Goal: Information Seeking & Learning: Learn about a topic

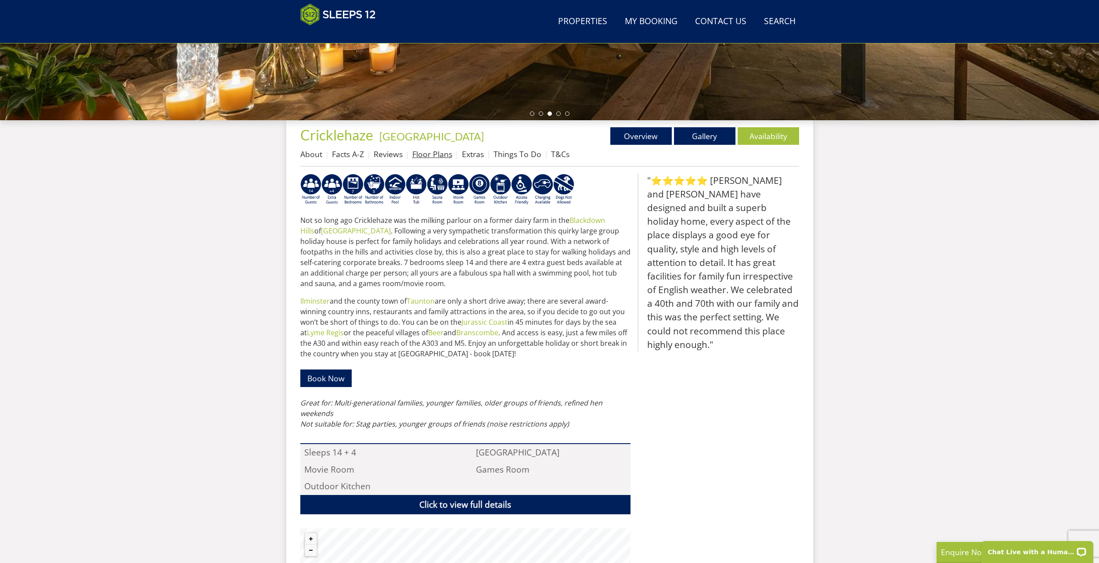
scroll to position [216, 0]
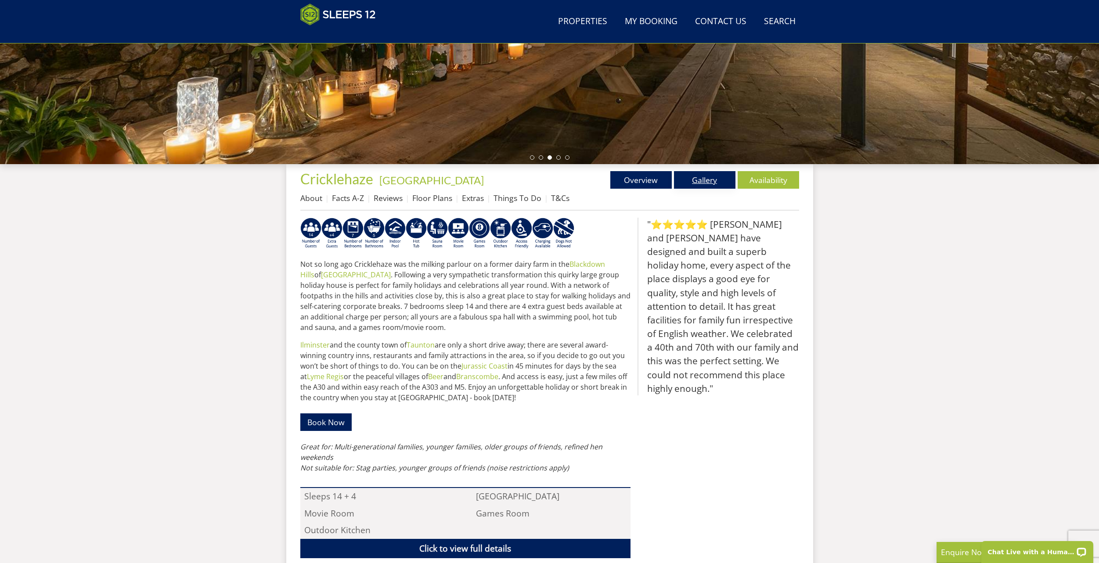
click at [696, 181] on link "Gallery" at bounding box center [704, 180] width 61 height 18
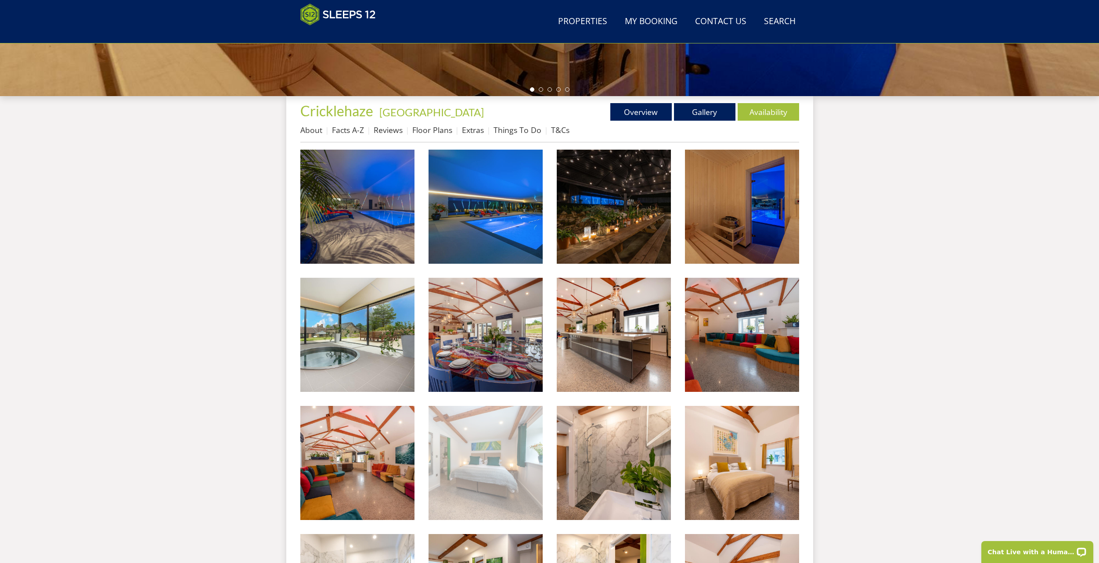
click at [511, 478] on img at bounding box center [485, 463] width 114 height 114
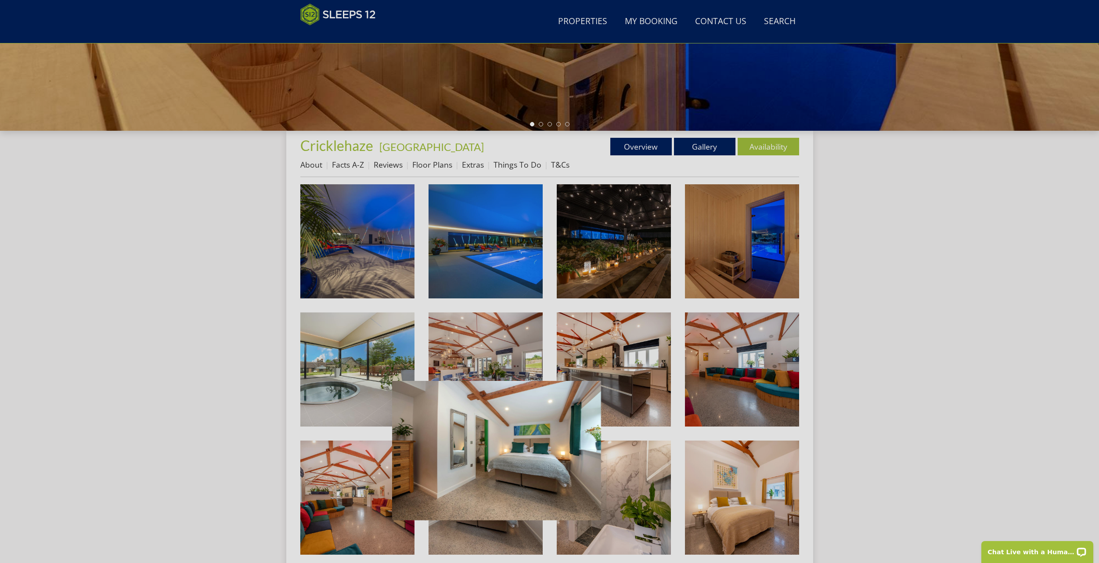
scroll to position [241, 0]
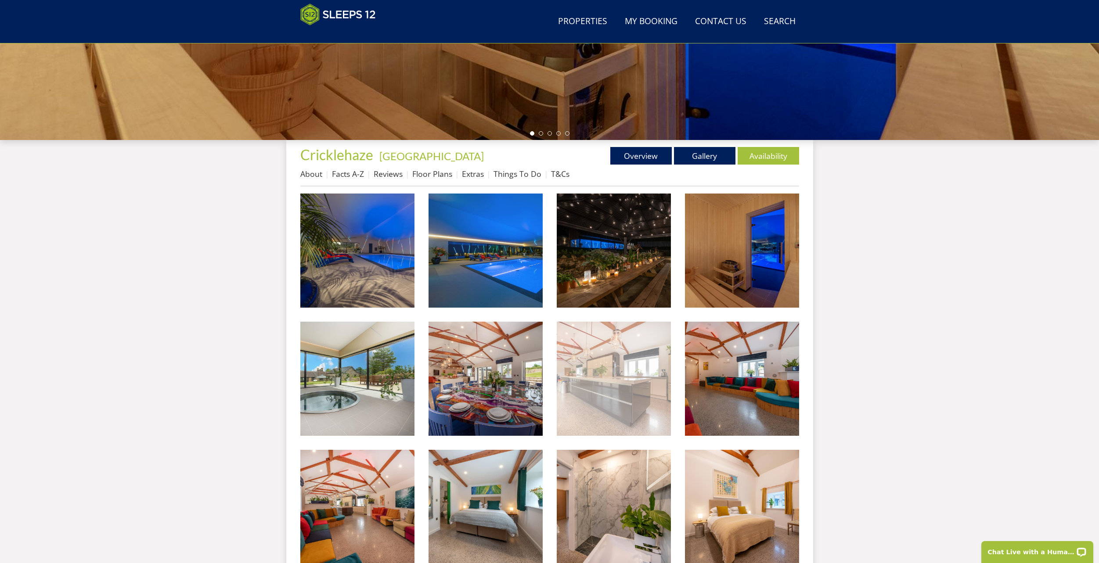
click at [628, 381] on img at bounding box center [614, 379] width 114 height 114
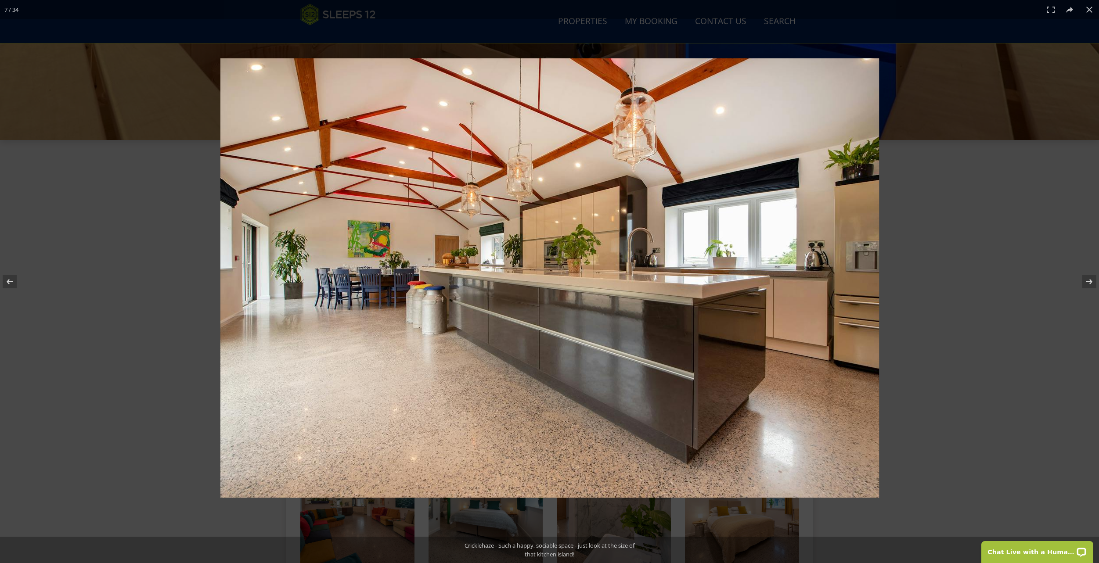
click at [969, 281] on div at bounding box center [686, 297] width 933 height 478
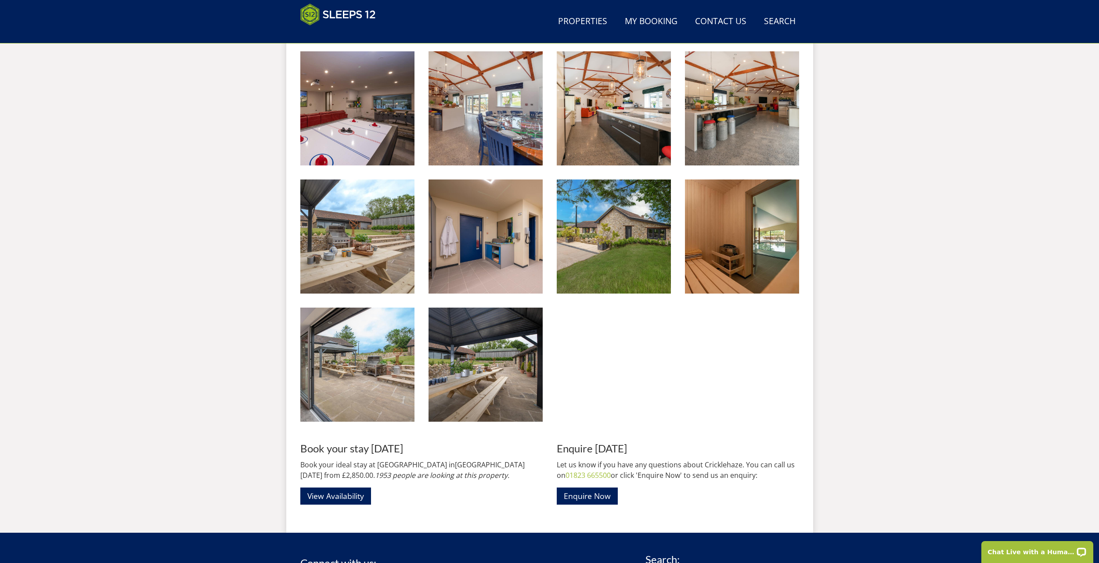
scroll to position [1162, 0]
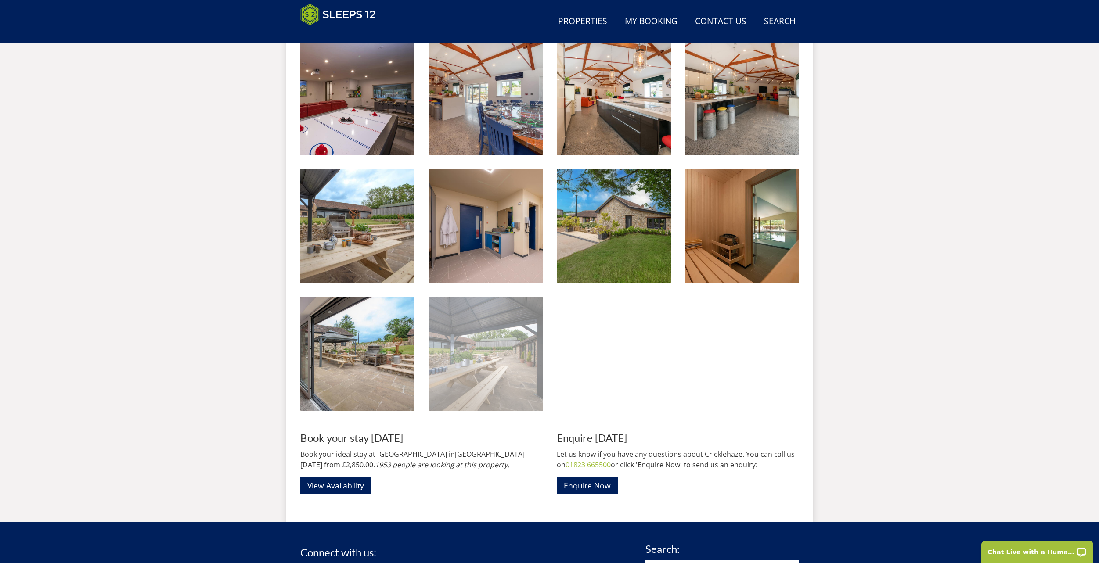
click at [511, 353] on img at bounding box center [485, 354] width 114 height 114
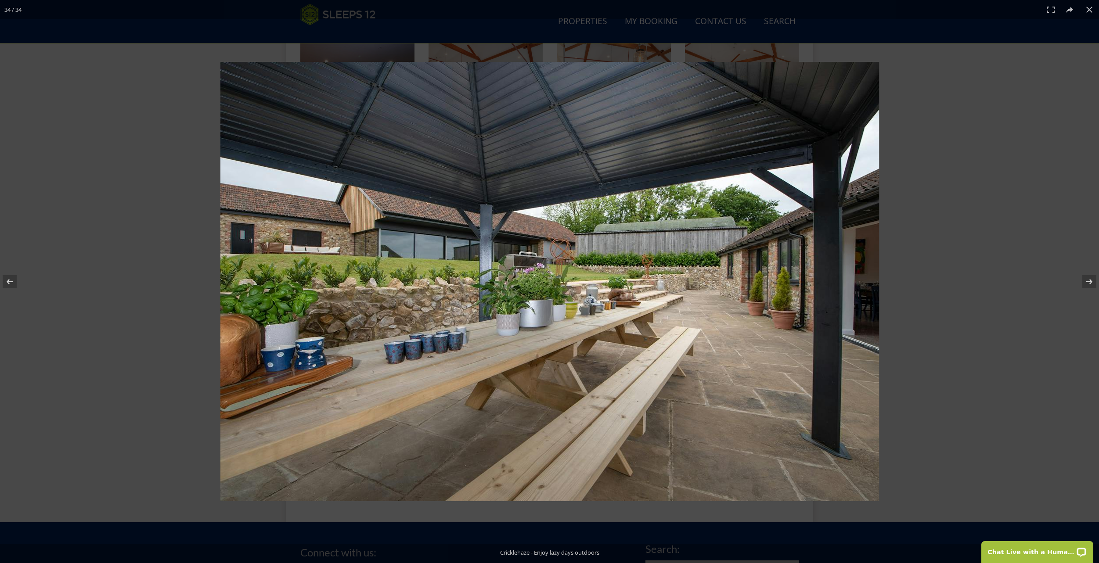
click at [933, 247] on div at bounding box center [680, 298] width 920 height 472
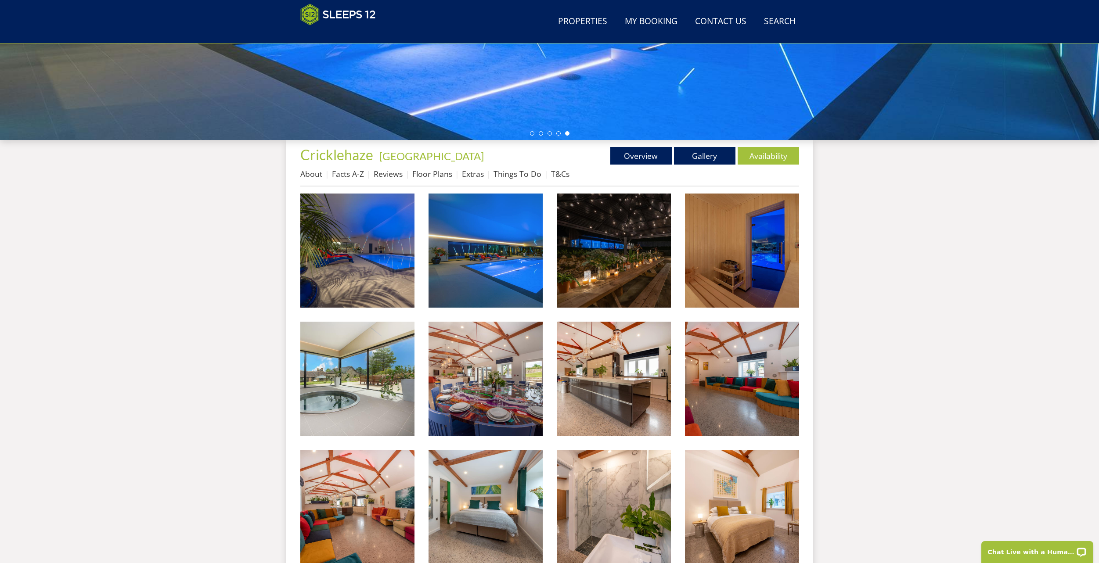
scroll to position [0, 0]
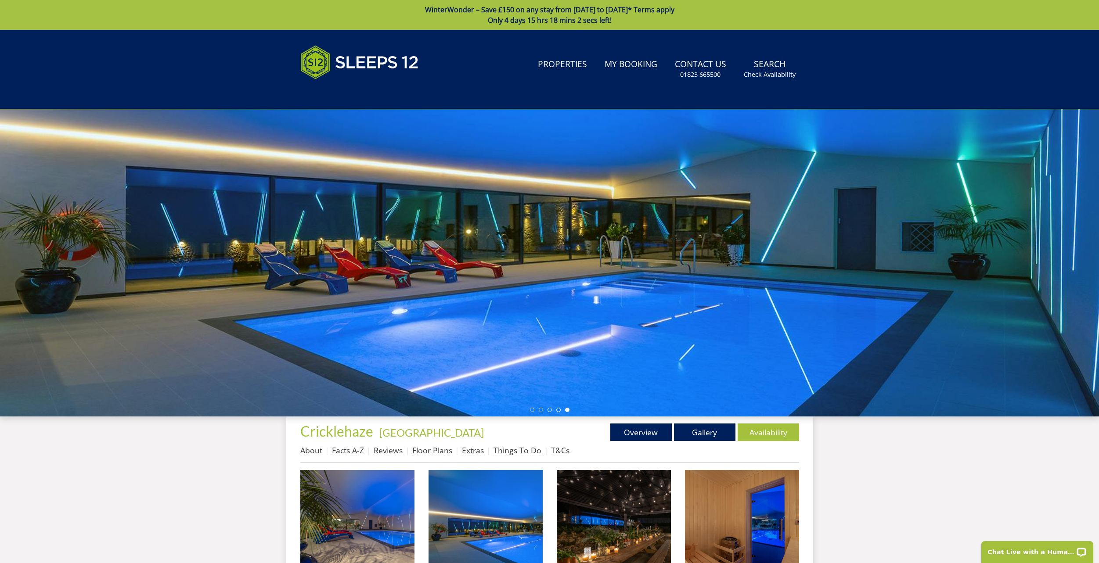
click at [507, 452] on link "Things To Do" at bounding box center [517, 450] width 48 height 11
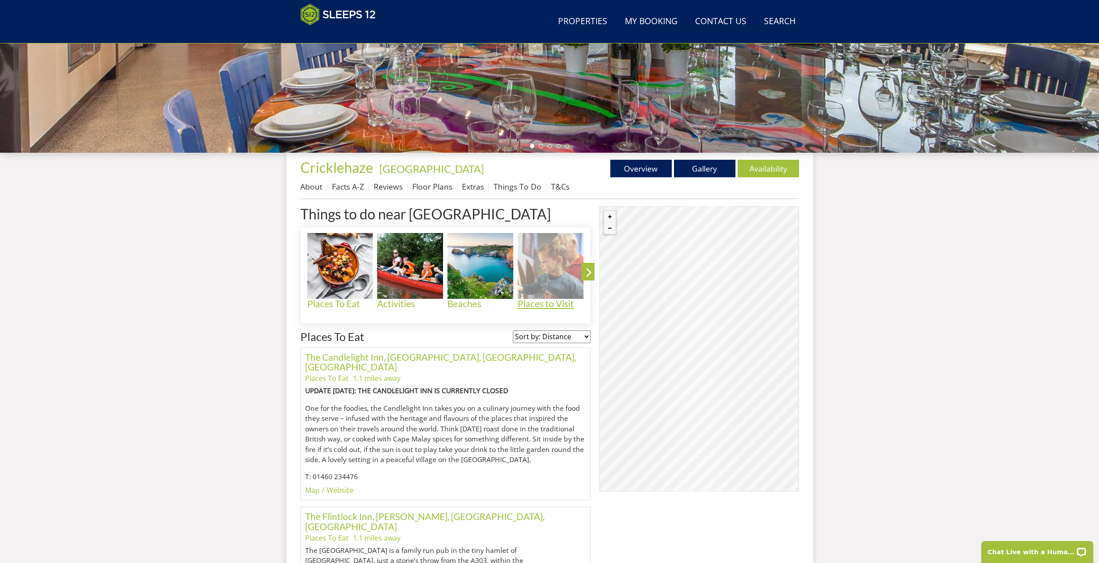
click at [542, 292] on img at bounding box center [550, 266] width 66 height 66
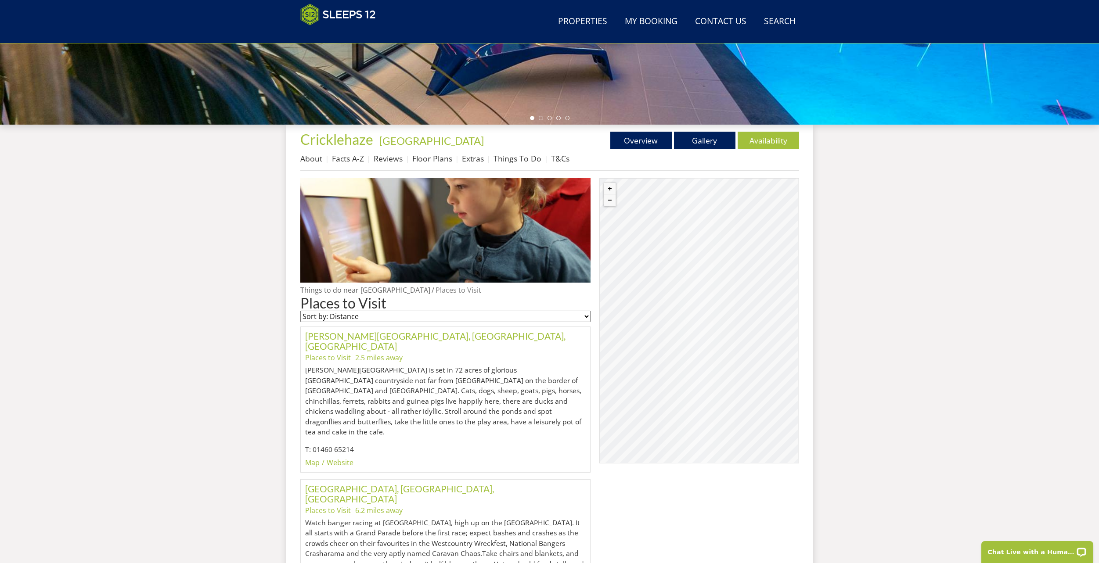
scroll to position [240, 0]
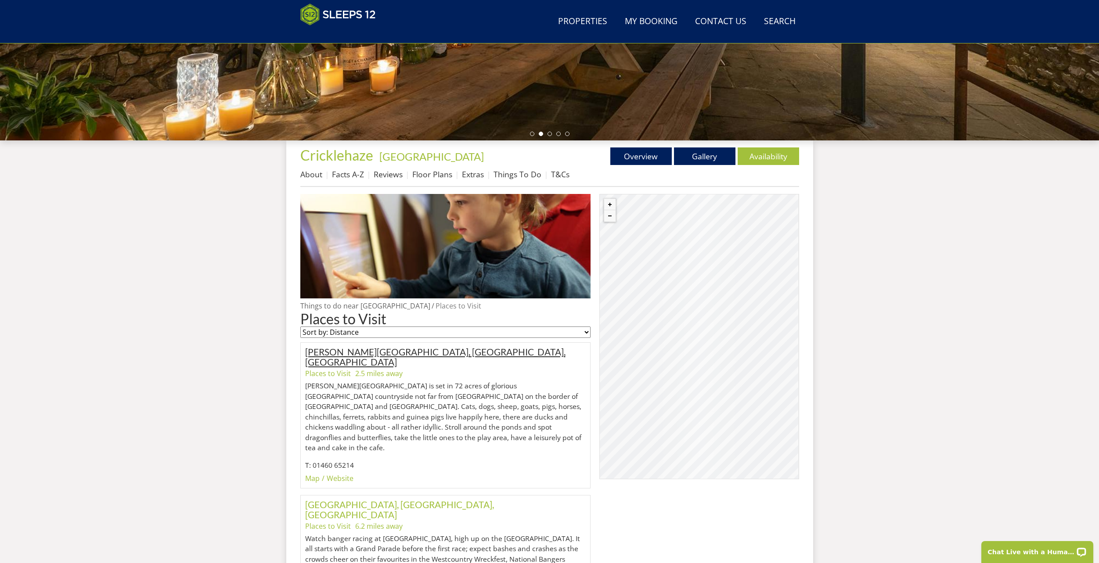
click at [453, 351] on link "[PERSON_NAME][GEOGRAPHIC_DATA], [GEOGRAPHIC_DATA], [GEOGRAPHIC_DATA]" at bounding box center [435, 356] width 260 height 21
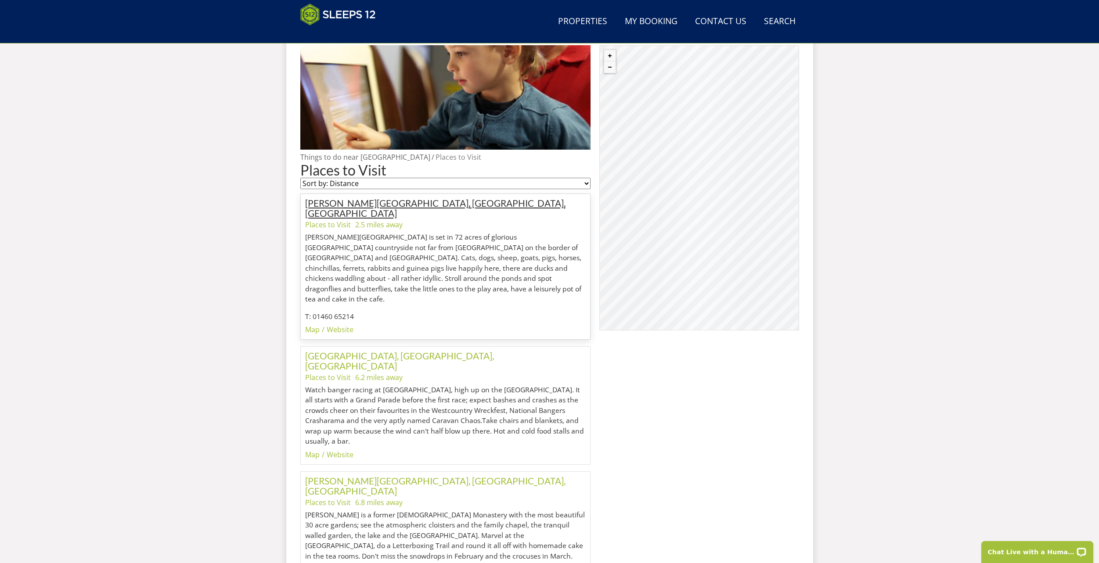
scroll to position [434, 0]
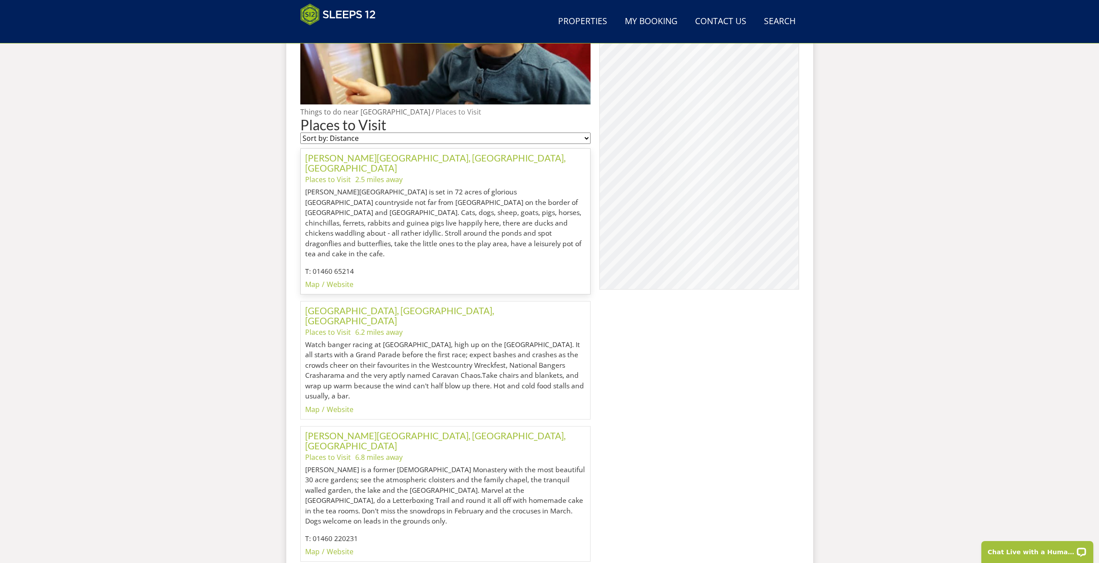
drag, startPoint x: 453, startPoint y: 351, endPoint x: 435, endPoint y: 221, distance: 131.3
click at [435, 221] on p "[PERSON_NAME][GEOGRAPHIC_DATA] is set in 72 acres of glorious [GEOGRAPHIC_DATA]…" at bounding box center [445, 223] width 281 height 72
click at [338, 280] on link "Website" at bounding box center [340, 285] width 27 height 10
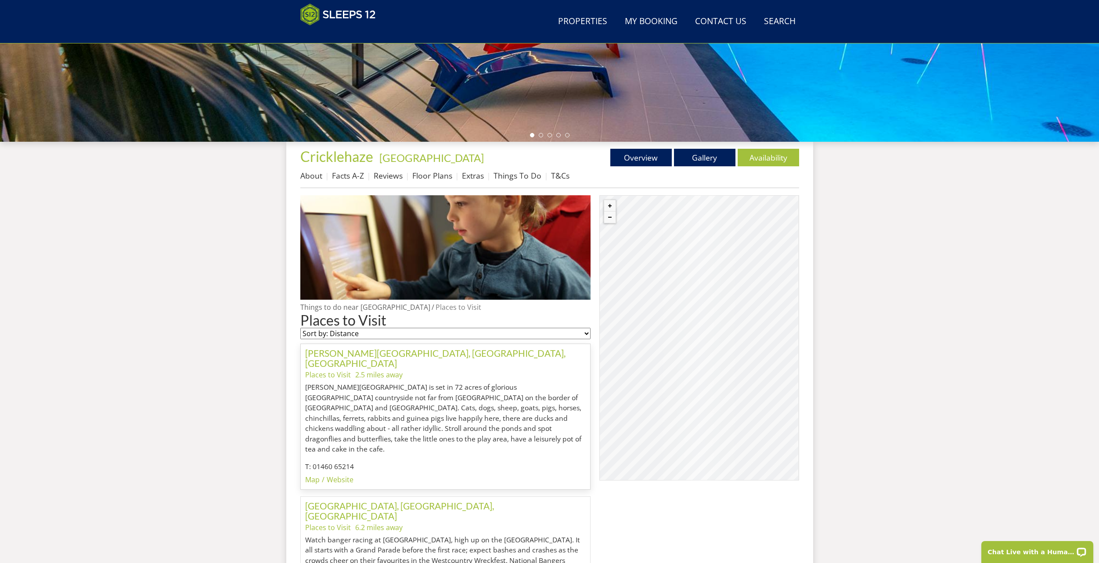
scroll to position [127, 0]
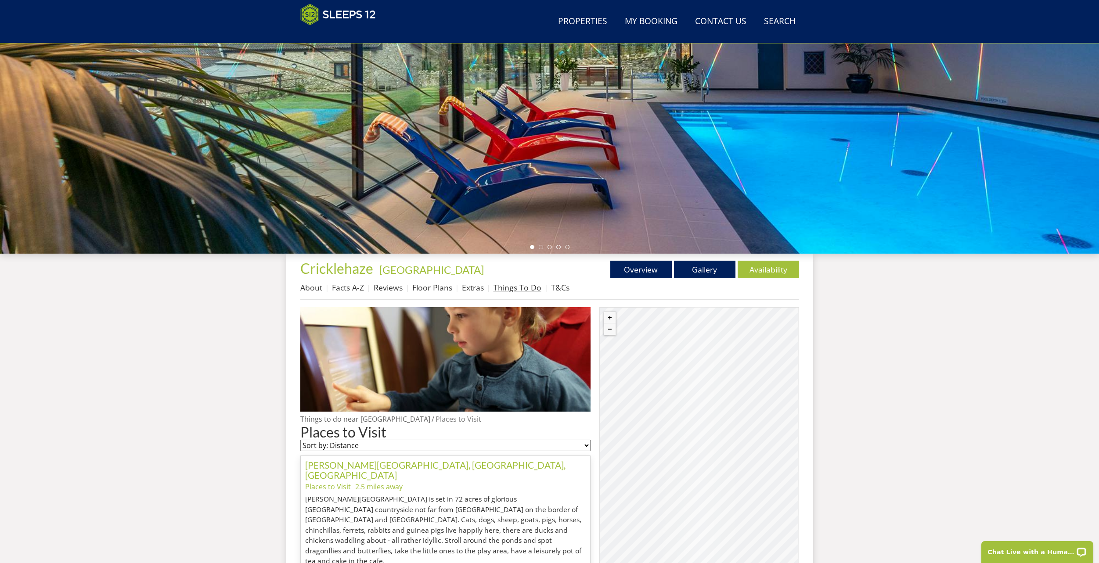
click at [523, 283] on link "Things To Do" at bounding box center [517, 287] width 48 height 11
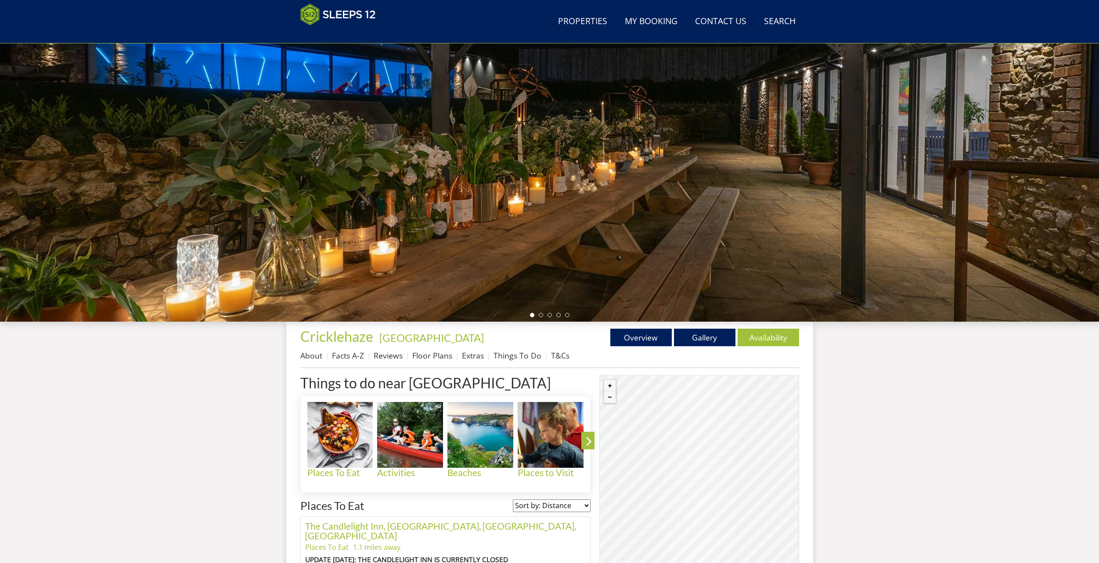
scroll to position [100, 0]
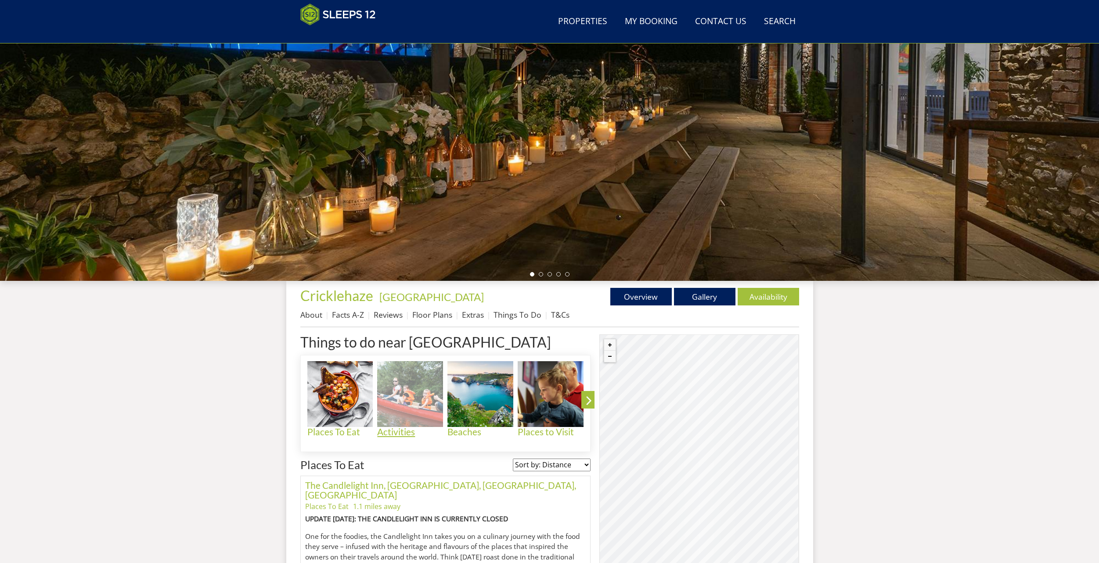
click at [397, 405] on img at bounding box center [410, 394] width 66 height 66
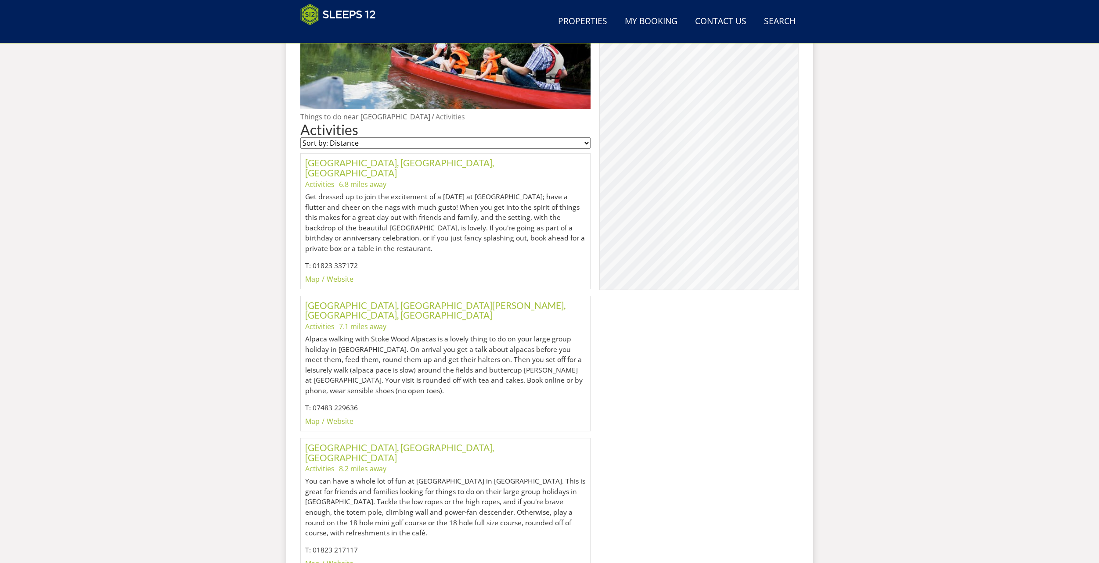
scroll to position [456, 0]
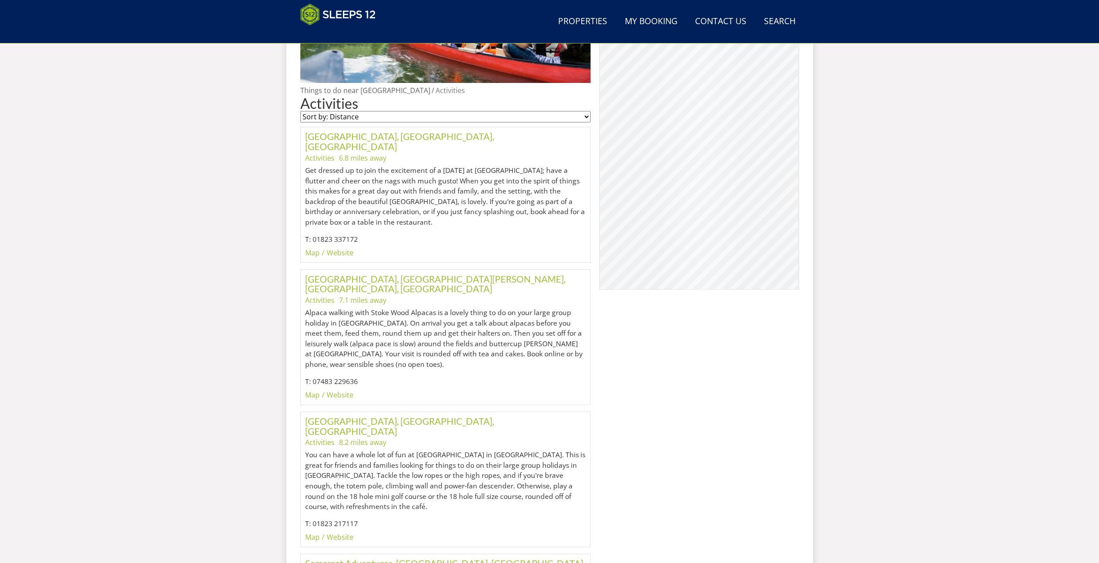
drag, startPoint x: 447, startPoint y: 395, endPoint x: 454, endPoint y: 338, distance: 57.1
click at [454, 338] on p "Alpaca walking with Stoke Wood Alpacas is a lovely thing to do on your large gr…" at bounding box center [445, 339] width 281 height 62
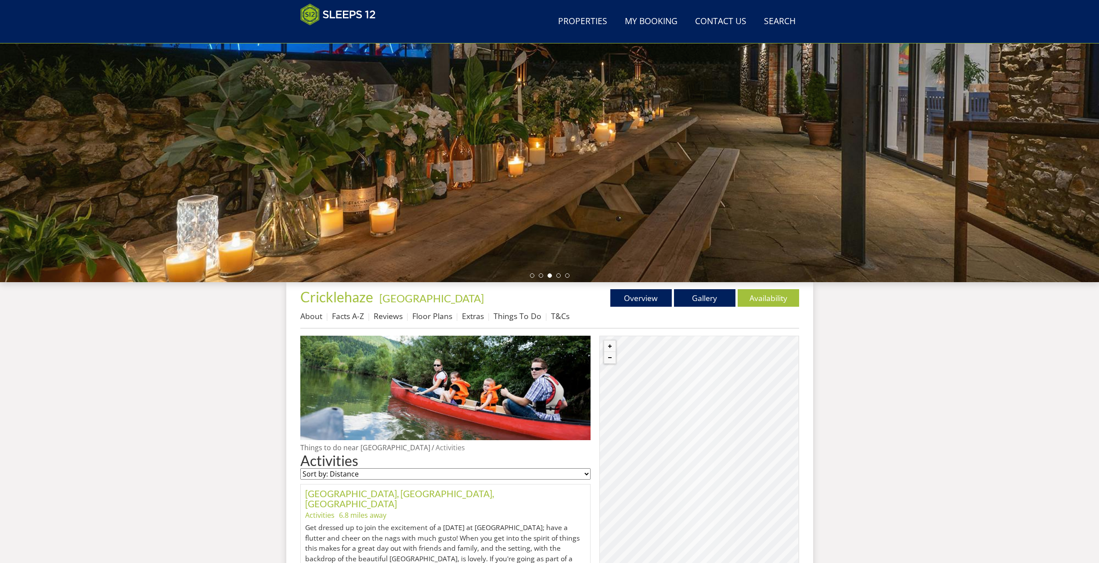
scroll to position [17, 0]
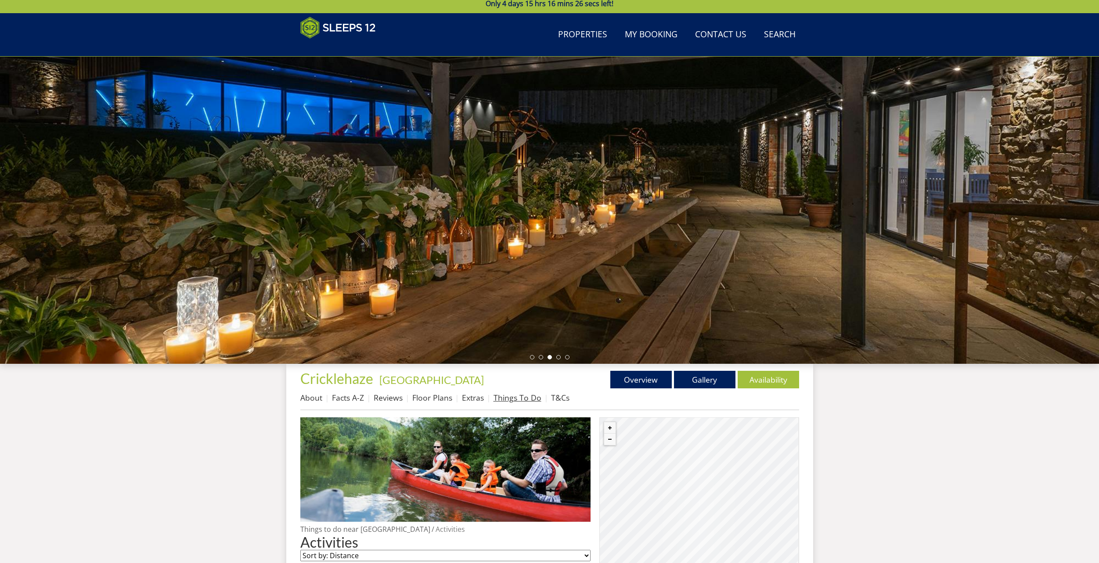
click at [514, 402] on link "Things To Do" at bounding box center [517, 397] width 48 height 11
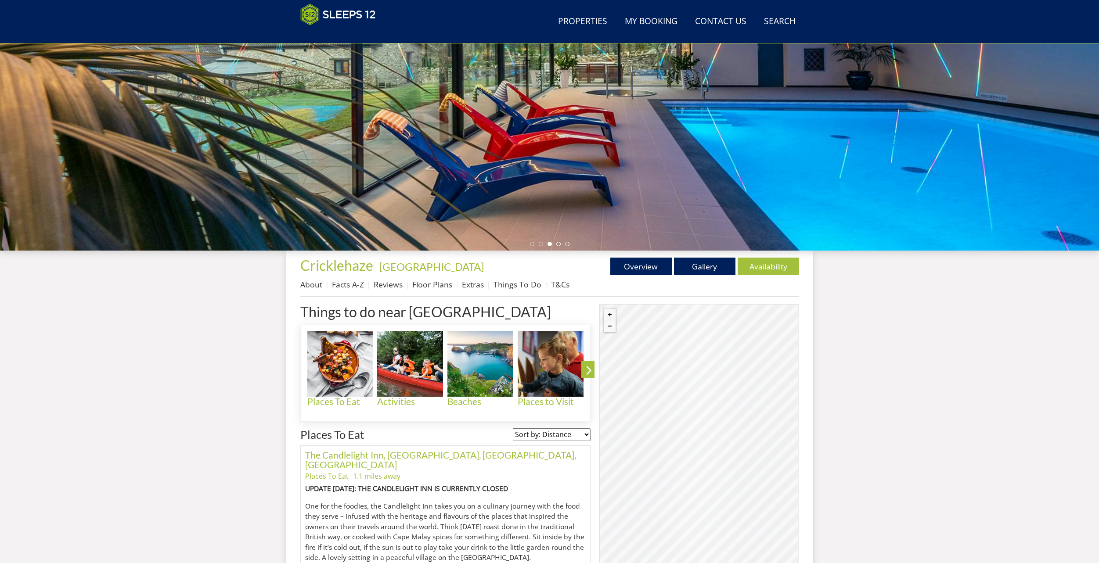
scroll to position [102, 0]
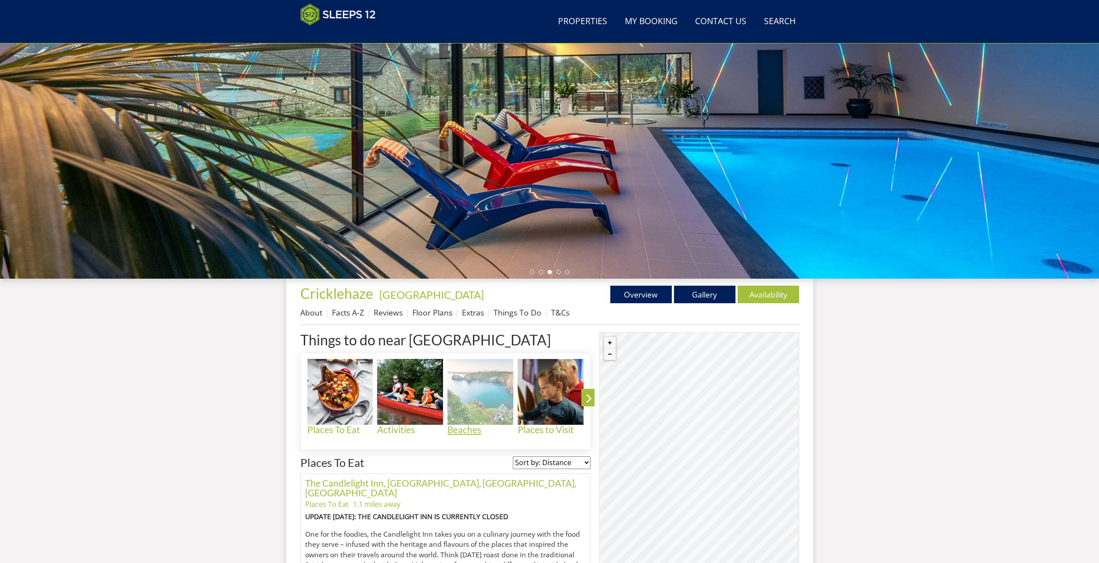
click at [486, 395] on img at bounding box center [480, 392] width 66 height 66
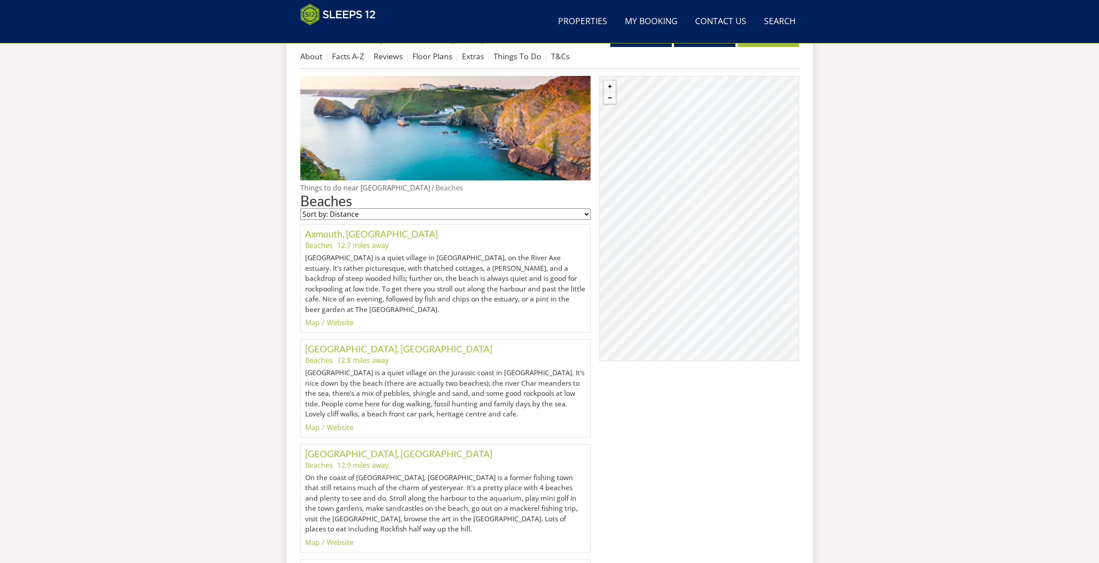
scroll to position [359, 0]
drag, startPoint x: 429, startPoint y: 351, endPoint x: 399, endPoint y: 307, distance: 53.0
click at [399, 307] on p "[GEOGRAPHIC_DATA] is a quiet village in [GEOGRAPHIC_DATA], on the River Axe est…" at bounding box center [445, 283] width 281 height 62
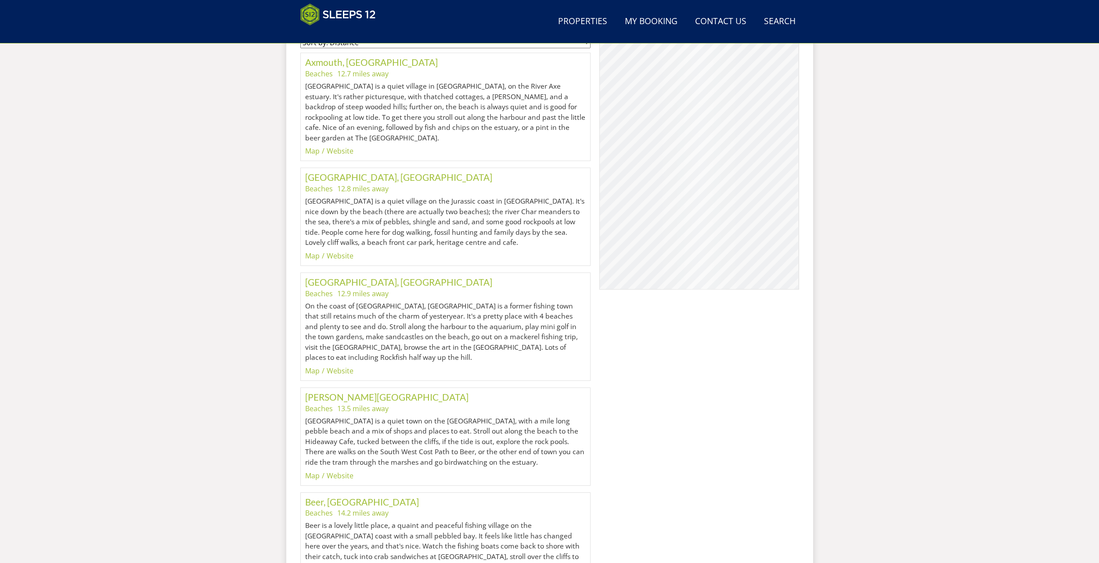
scroll to position [578, 0]
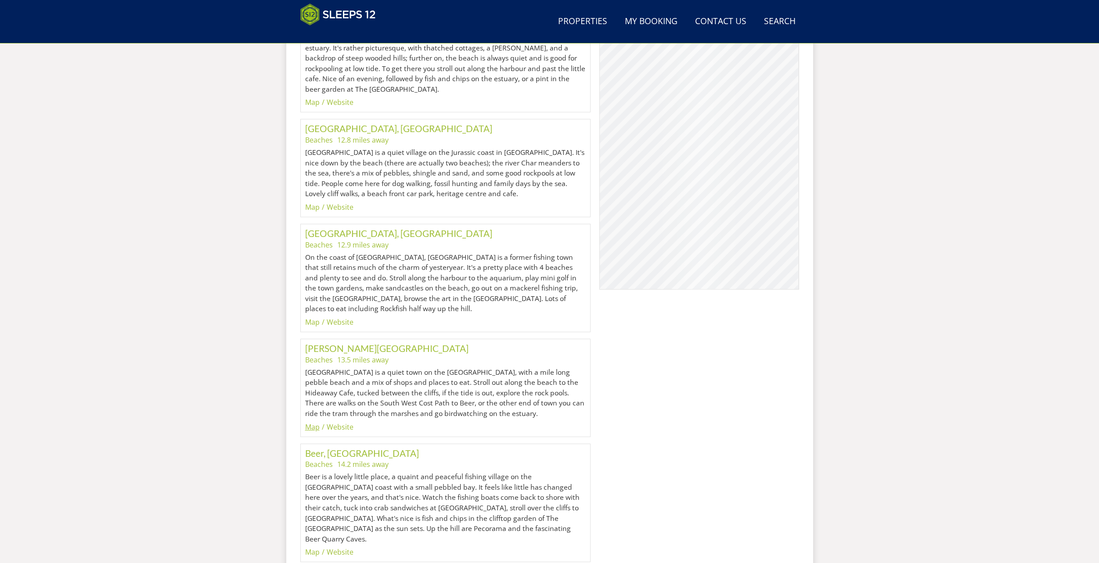
click at [318, 424] on link "Map" at bounding box center [312, 427] width 14 height 10
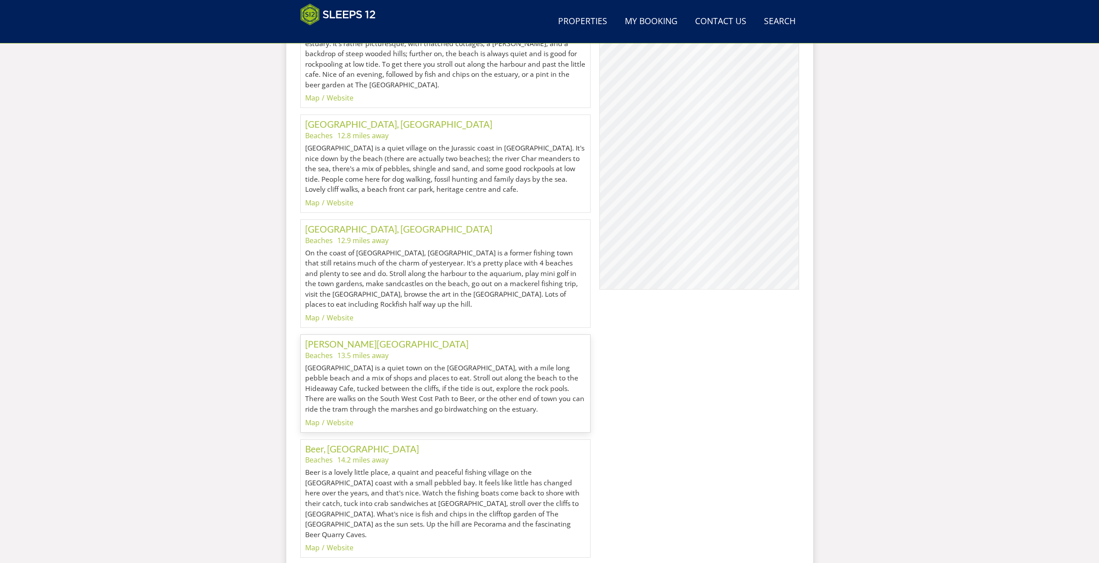
click at [698, 264] on div "© MapTiler © OpenStreetMap contributors [PERSON_NAME][GEOGRAPHIC_DATA]" at bounding box center [698, 146] width 199 height 285
